Goal: Task Accomplishment & Management: Use online tool/utility

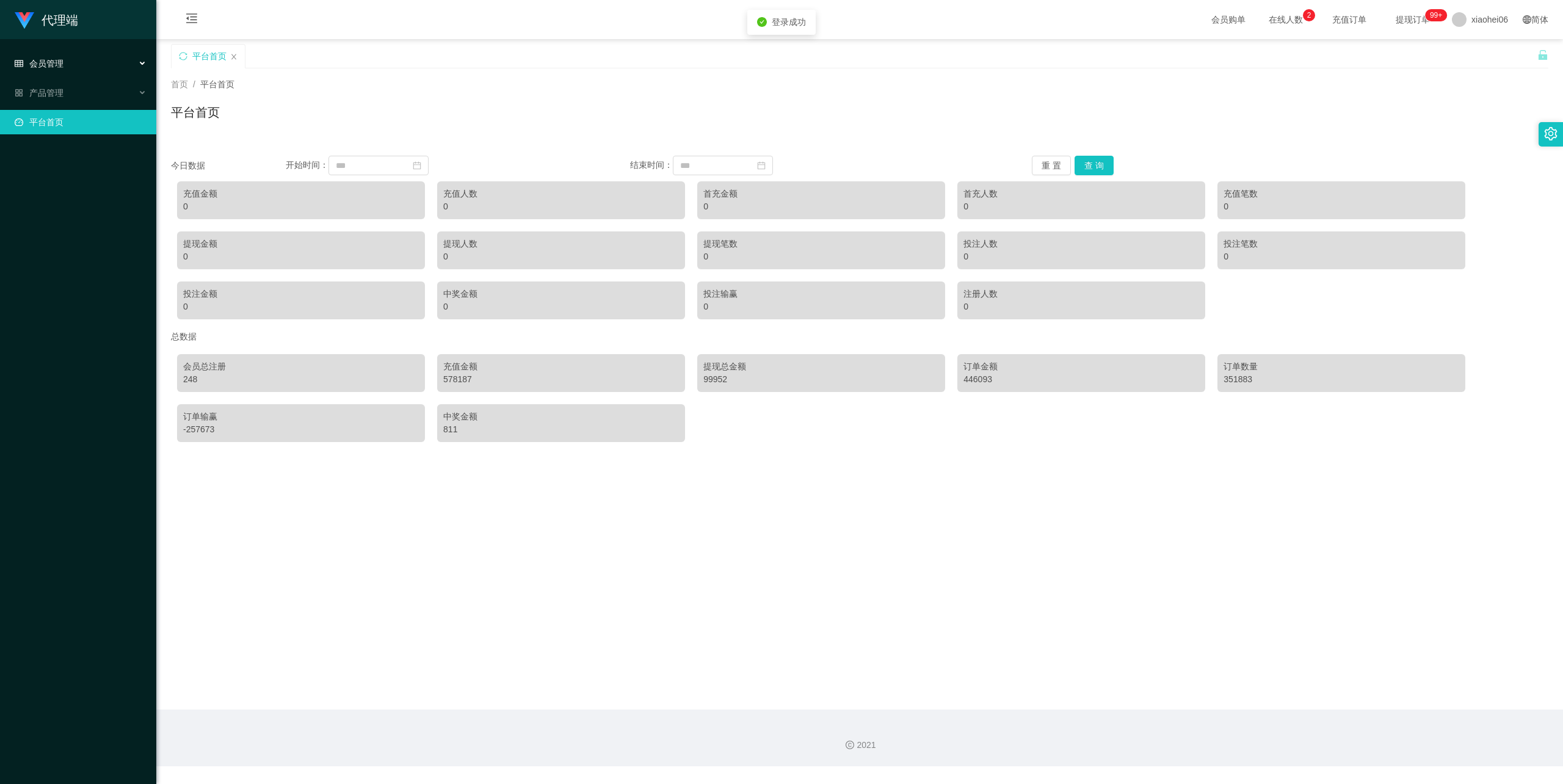
click at [66, 60] on div "会员管理" at bounding box center [78, 63] width 156 height 24
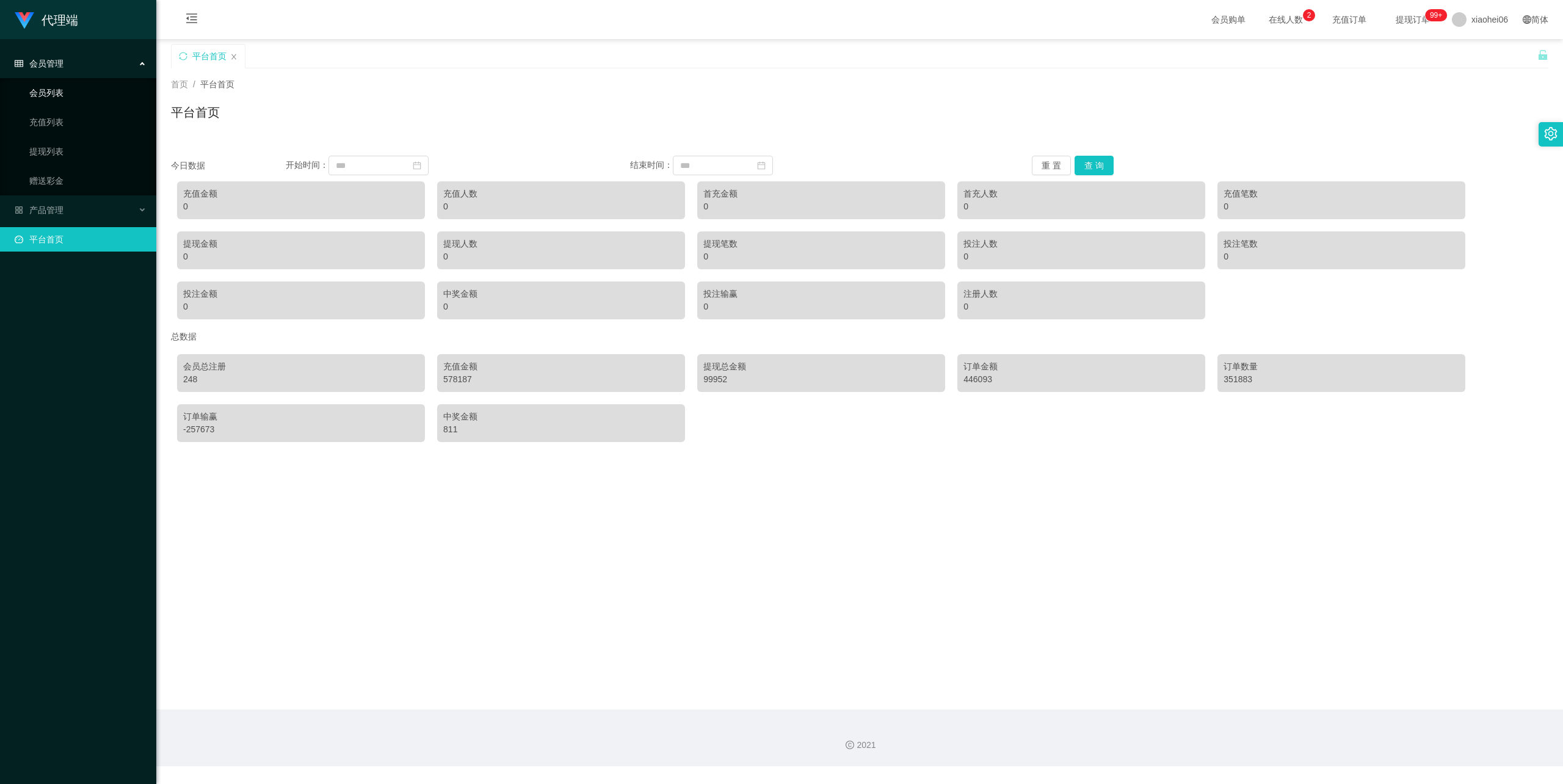
click at [69, 90] on link "会员列表" at bounding box center [87, 93] width 117 height 24
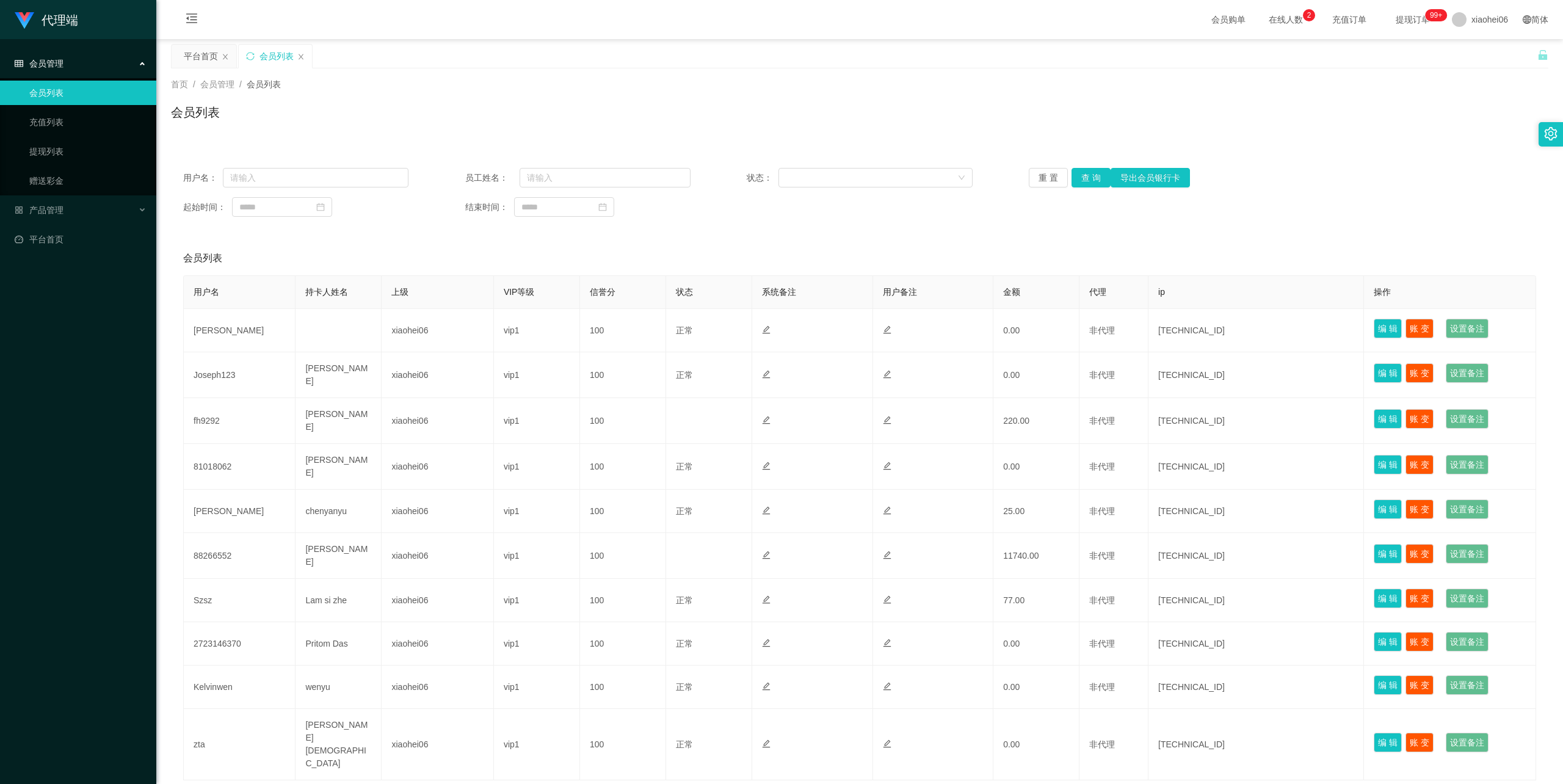
click at [411, 124] on div "会员列表" at bounding box center [860, 117] width 1378 height 28
click at [319, 177] on input "text" at bounding box center [315, 177] width 186 height 19
paste input "94512439"
type input "94512439"
click at [59, 65] on span "会员管理" at bounding box center [39, 64] width 49 height 10
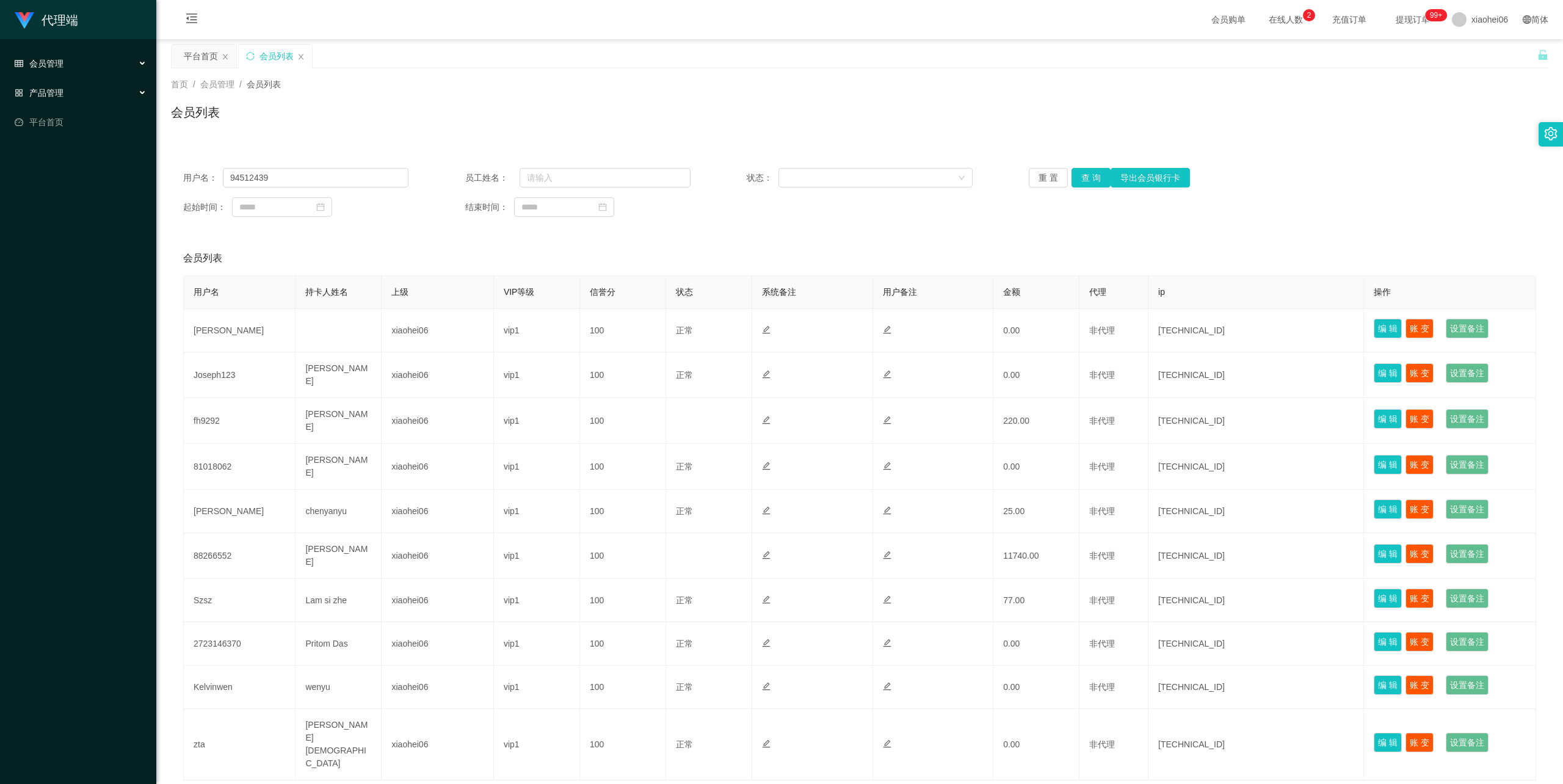
click at [78, 83] on div "产品管理" at bounding box center [78, 93] width 156 height 24
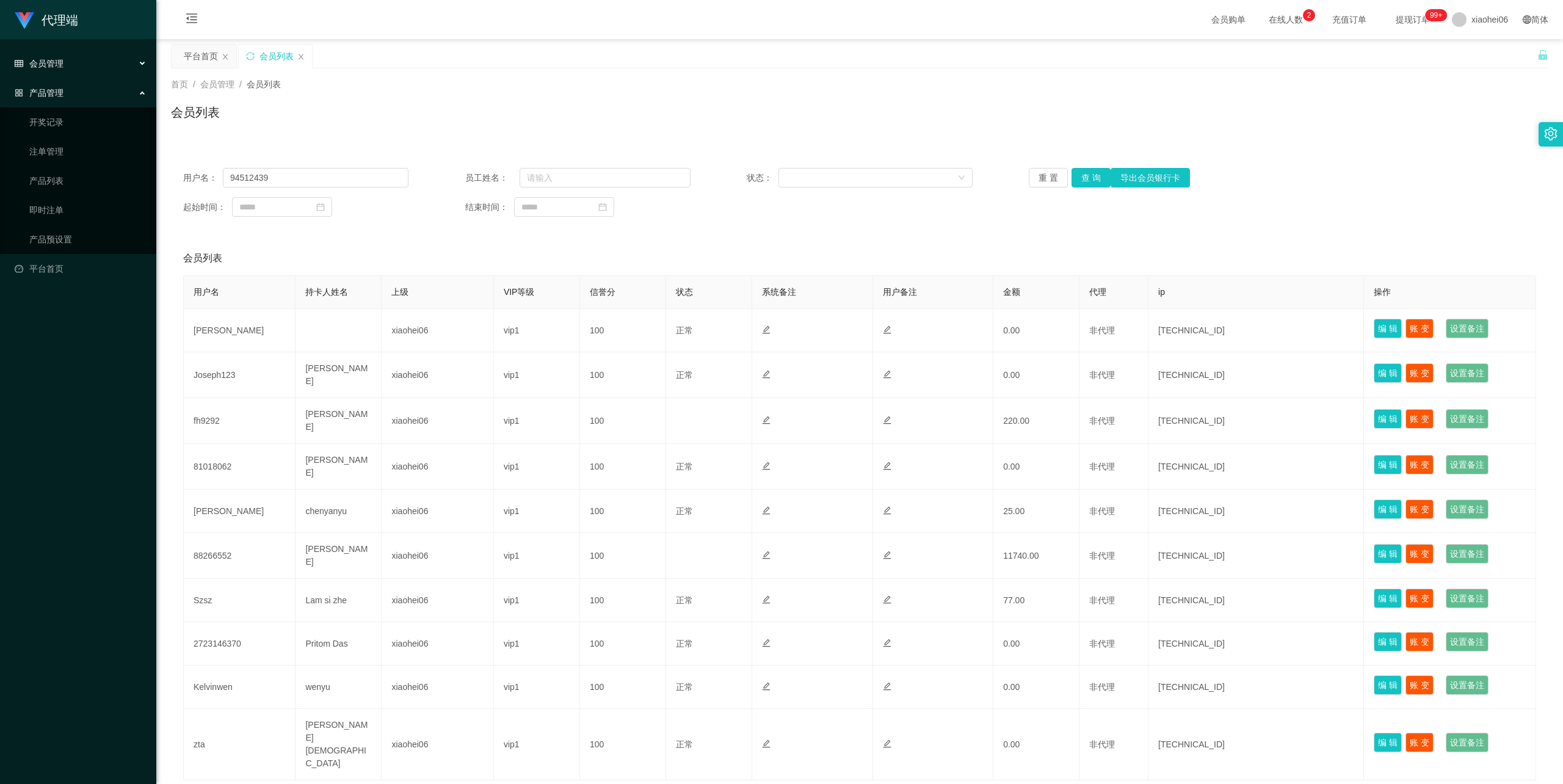
click at [75, 86] on div "产品管理" at bounding box center [78, 93] width 156 height 24
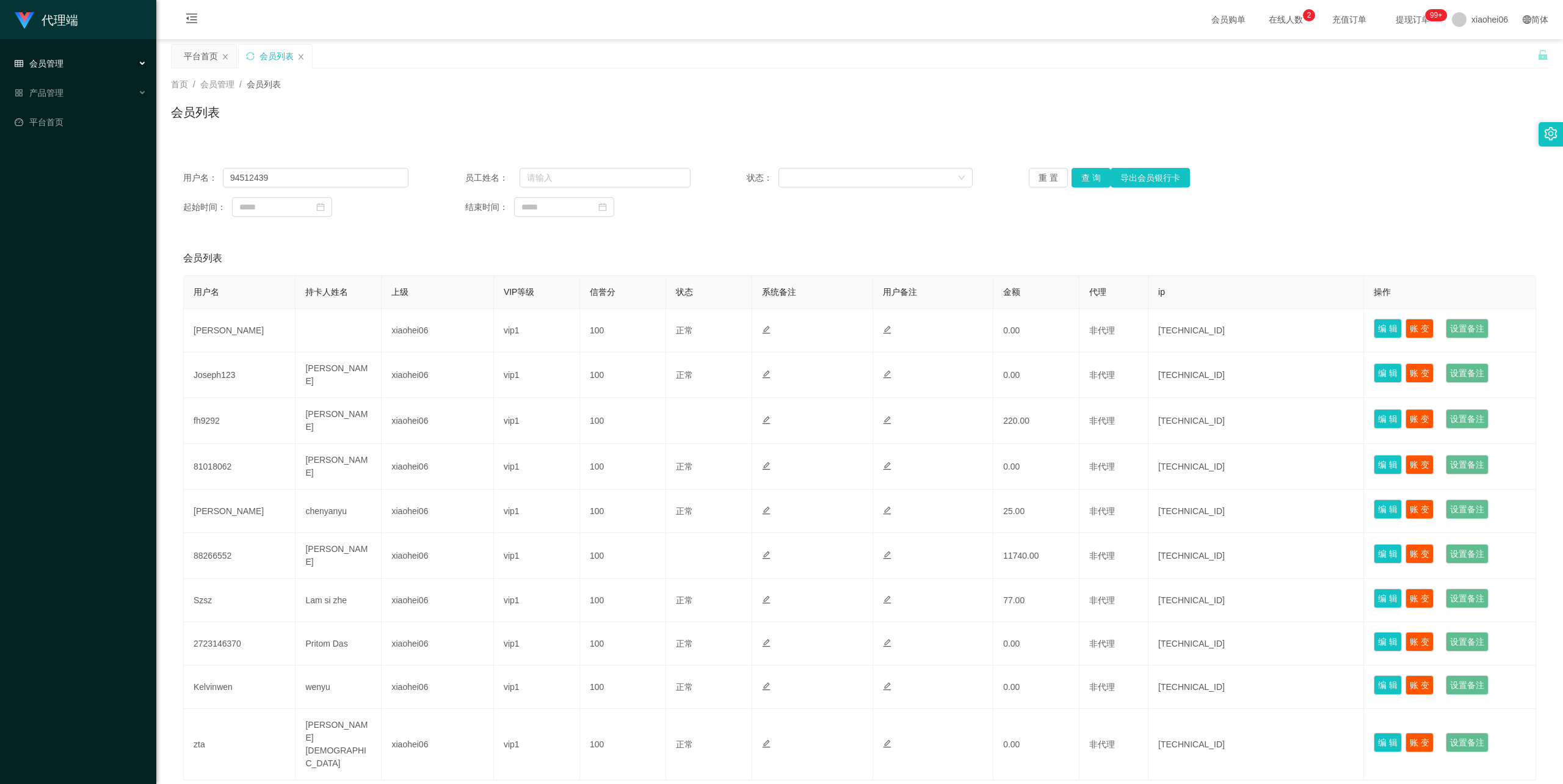
click at [94, 56] on div "会员管理" at bounding box center [78, 63] width 156 height 24
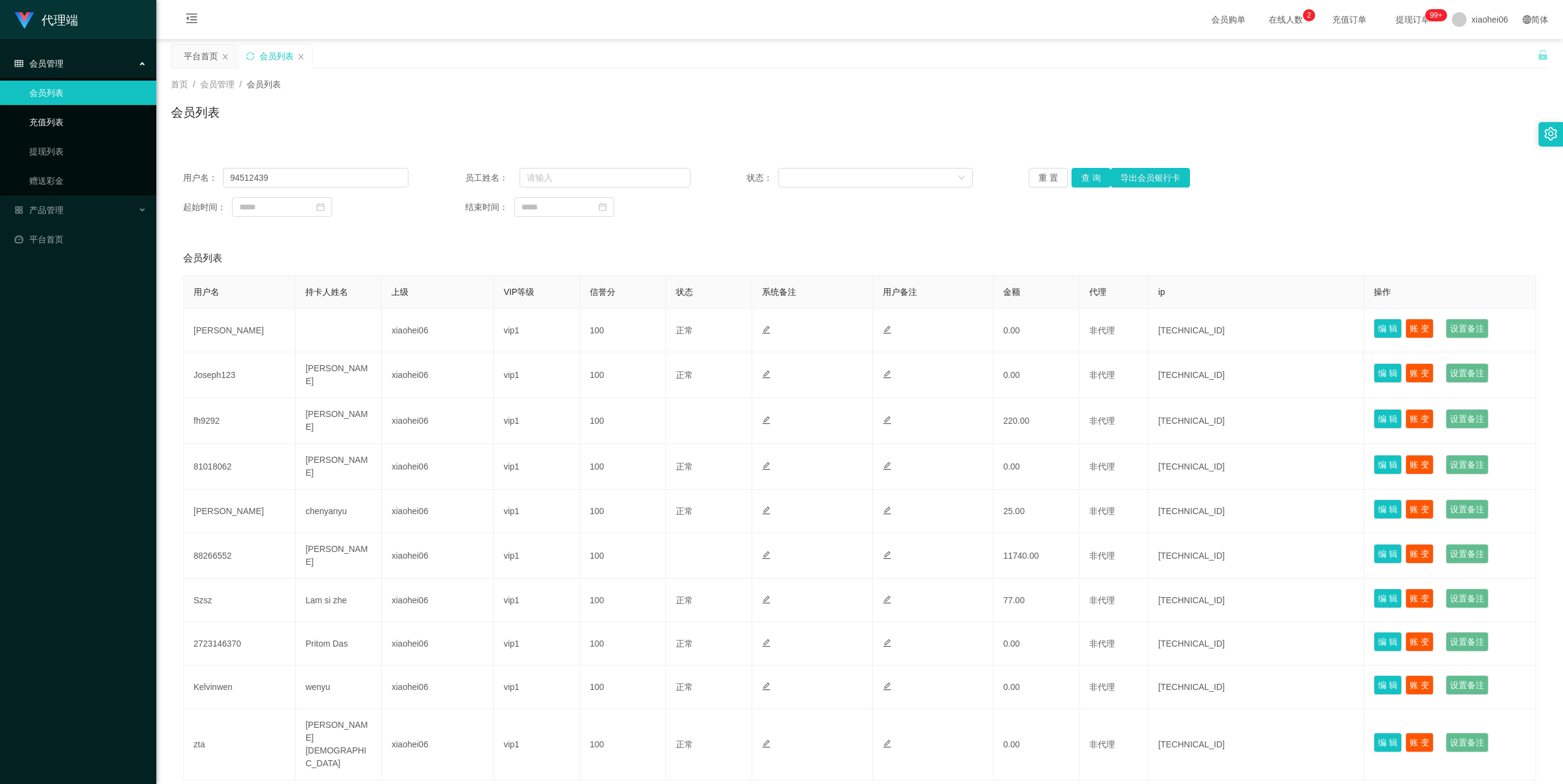
click at [54, 117] on link "充值列表" at bounding box center [87, 122] width 117 height 24
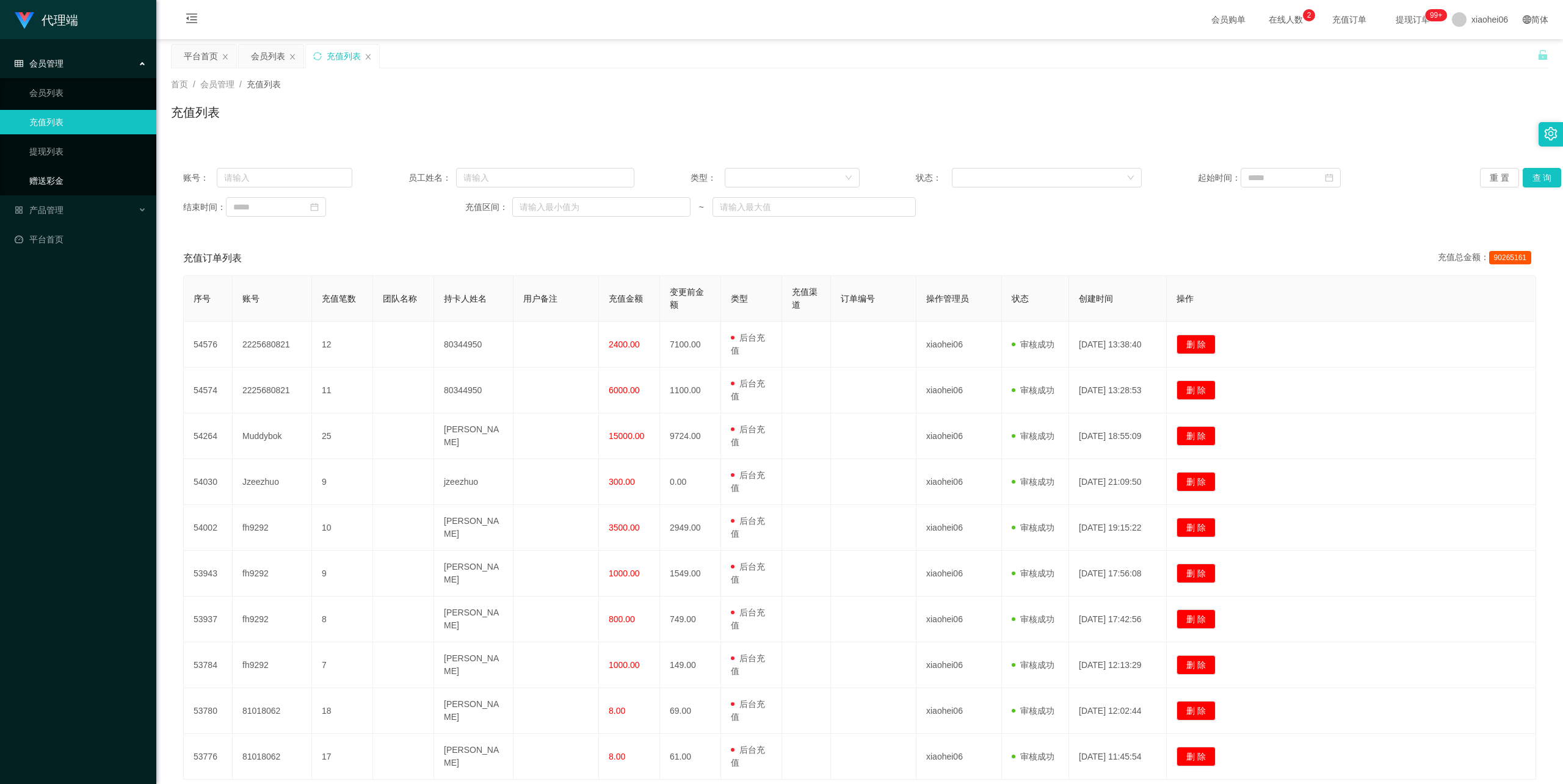
click at [54, 183] on link "赠送彩金" at bounding box center [87, 180] width 117 height 24
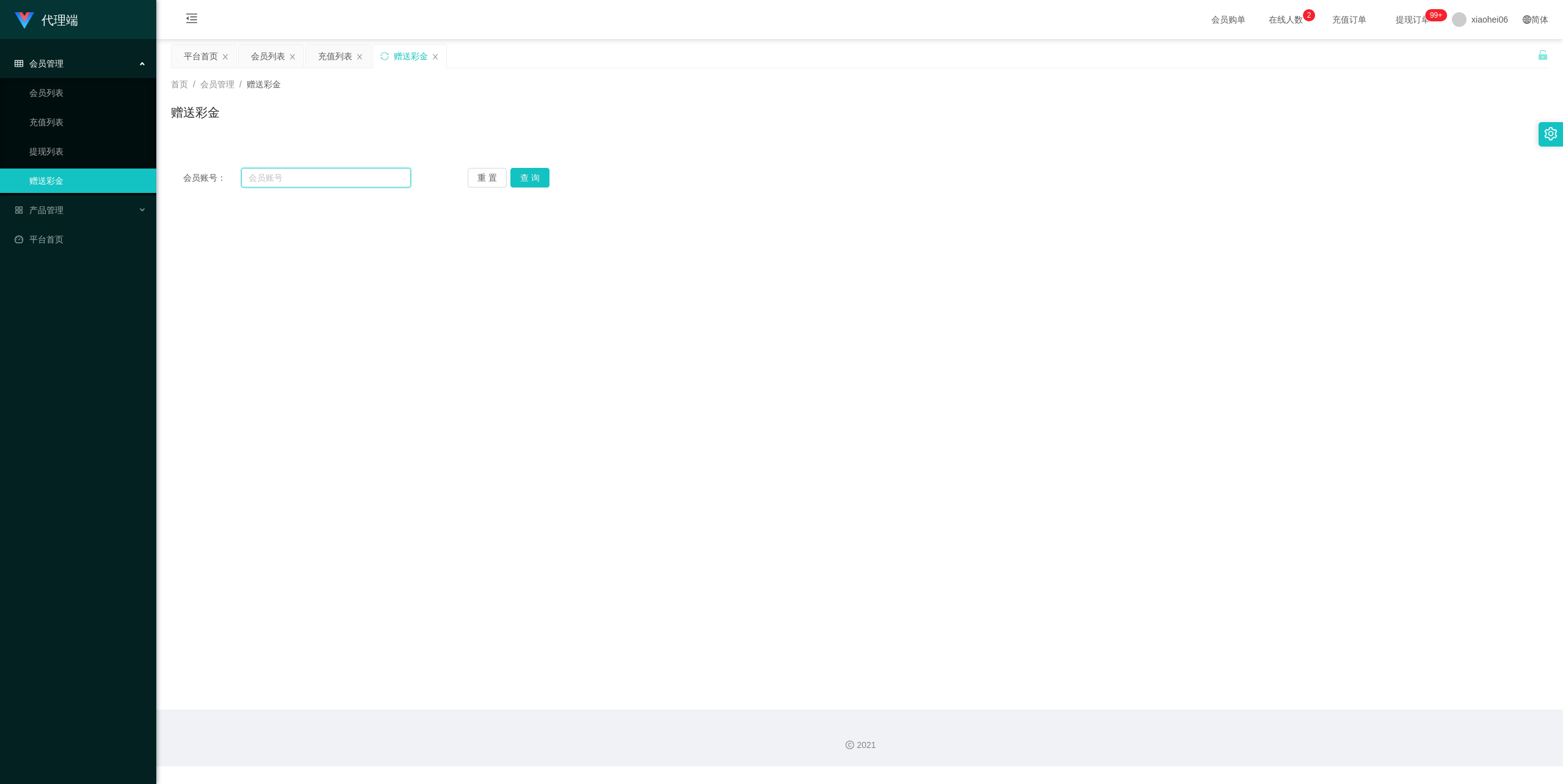
click at [310, 174] on input "text" at bounding box center [326, 177] width 170 height 19
paste input "94512439"
type input "94512439"
click at [524, 172] on button "查 询" at bounding box center [530, 177] width 39 height 19
click at [436, 373] on input "text" at bounding box center [498, 368] width 195 height 19
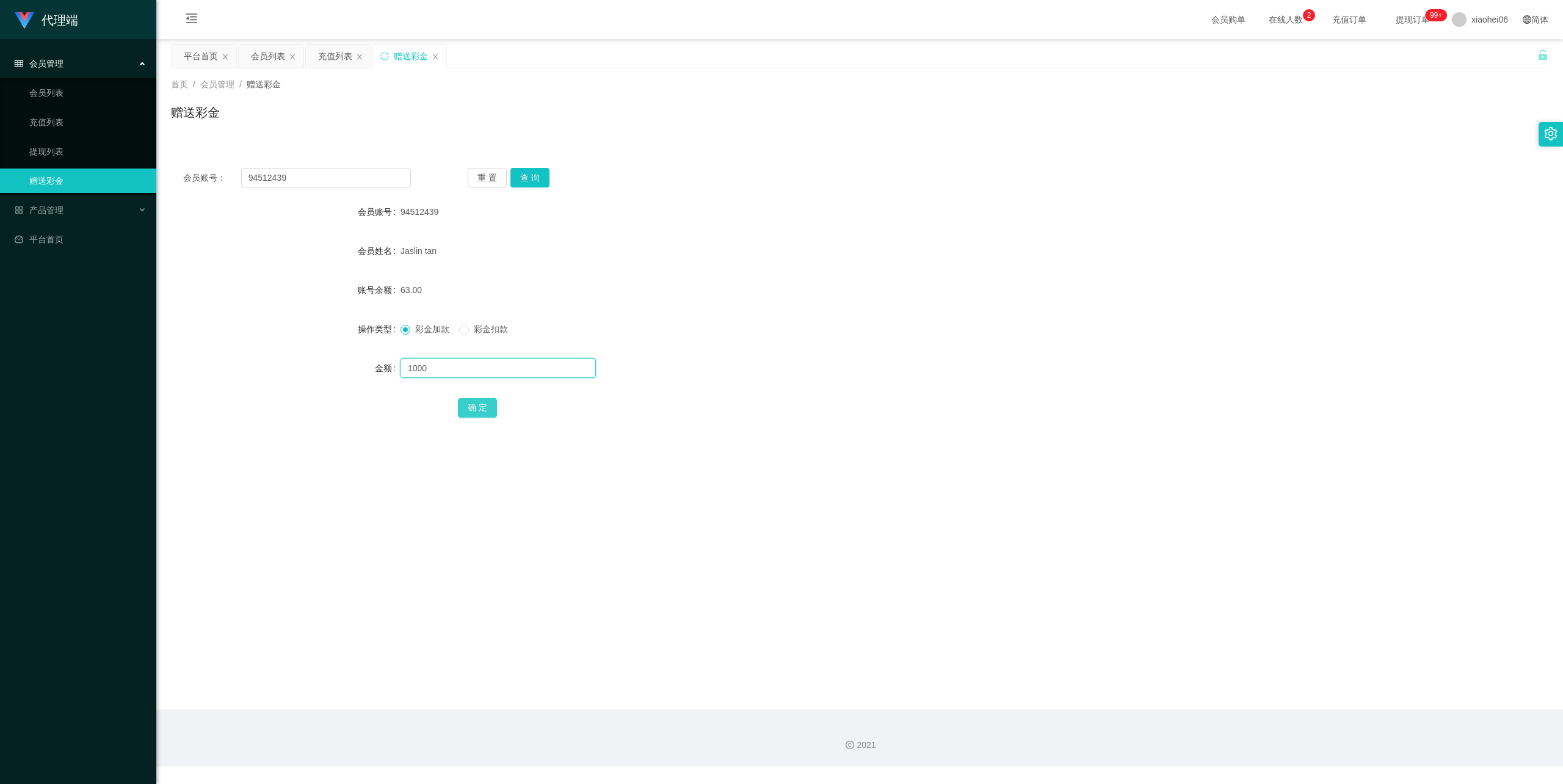
type input "1000"
click at [481, 411] on button "确 定" at bounding box center [477, 407] width 39 height 19
click at [955, 306] on form "会员账号 94512439 会员姓名 [PERSON_NAME] tan 账号余额 1063.00 操作类型 彩金加款 彩金扣款 金额 确 定" at bounding box center [860, 309] width 1378 height 220
